Goal: Navigation & Orientation: Go to known website

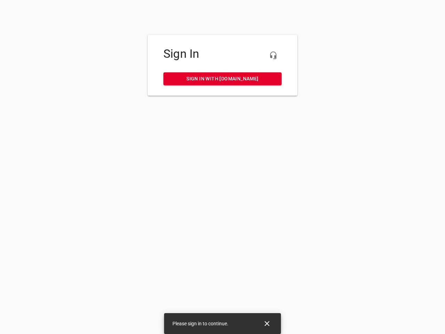
click at [273, 55] on icon "button" at bounding box center [273, 55] width 8 height 8
click at [267, 324] on icon "Close" at bounding box center [267, 323] width 5 height 5
